Goal: Obtain resource: Obtain resource

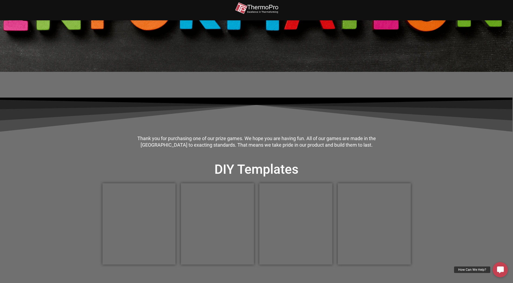
scroll to position [108, 0]
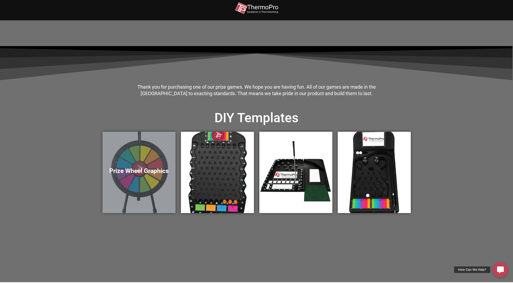
click at [139, 164] on div "Prize Wheel Graphics" at bounding box center [139, 172] width 73 height 81
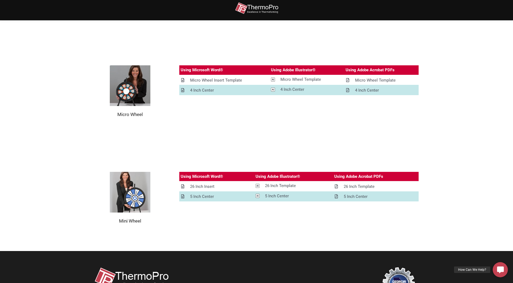
scroll to position [595, 0]
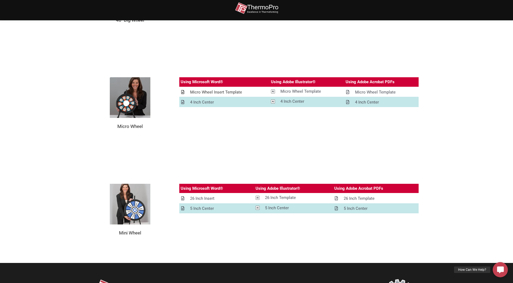
click at [210, 93] on div "Micro Wheel Insert Template" at bounding box center [216, 92] width 52 height 7
